Goal: Task Accomplishment & Management: Manage account settings

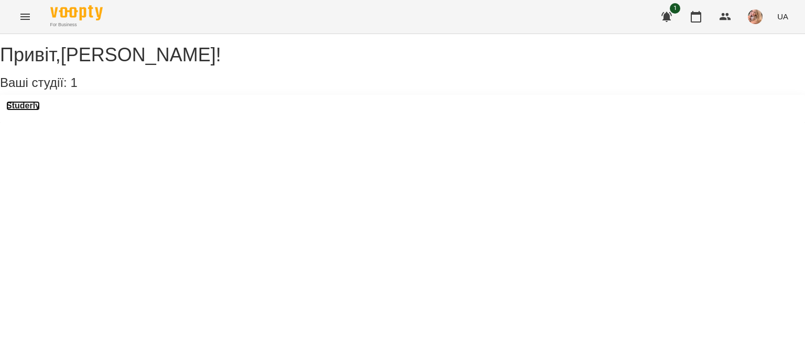
click at [40, 111] on h3 "Studerly" at bounding box center [23, 105] width 34 height 9
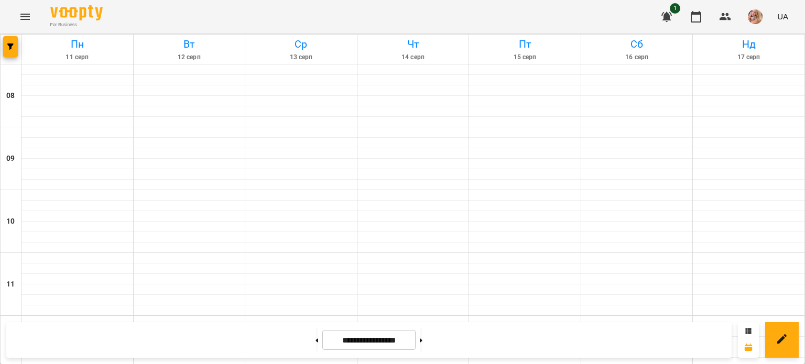
scroll to position [629, 0]
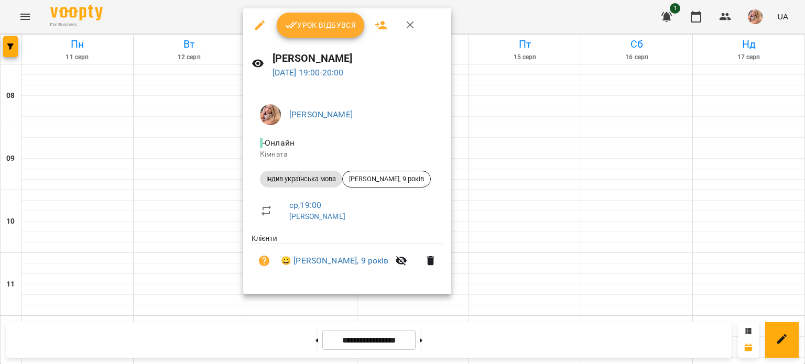
click at [334, 19] on span "Урок відбувся" at bounding box center [320, 25] width 71 height 13
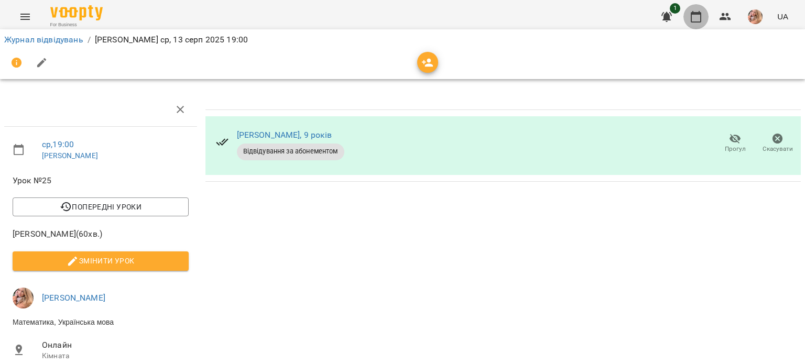
click at [691, 9] on button "button" at bounding box center [696, 16] width 25 height 25
